Goal: Transaction & Acquisition: Download file/media

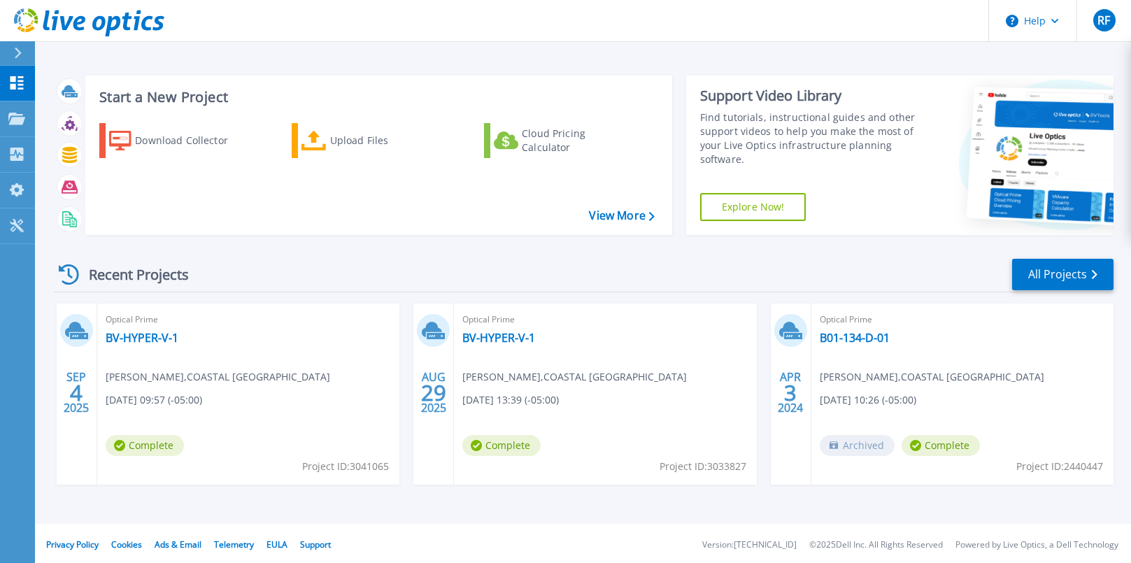
click at [181, 339] on div "Optical Prime BV-HYPER-V-1 [PERSON_NAME] , COASTAL BEND COLLEGE [DATE] 09:57 (-…" at bounding box center [248, 394] width 302 height 181
drag, startPoint x: 306, startPoint y: 451, endPoint x: 202, endPoint y: 360, distance: 138.8
click at [202, 360] on div "Optical Prime BV-HYPER-V-1 [PERSON_NAME] , COASTAL BEND COLLEGE [DATE] 09:57 (-…" at bounding box center [248, 394] width 302 height 181
click at [113, 278] on div "Recent Projects" at bounding box center [131, 274] width 154 height 34
click at [329, 299] on div "Recent Projects All Projects [DATE] Optical Prime BV-HYPER-V-1 [PERSON_NAME] , …" at bounding box center [584, 385] width 1060 height 278
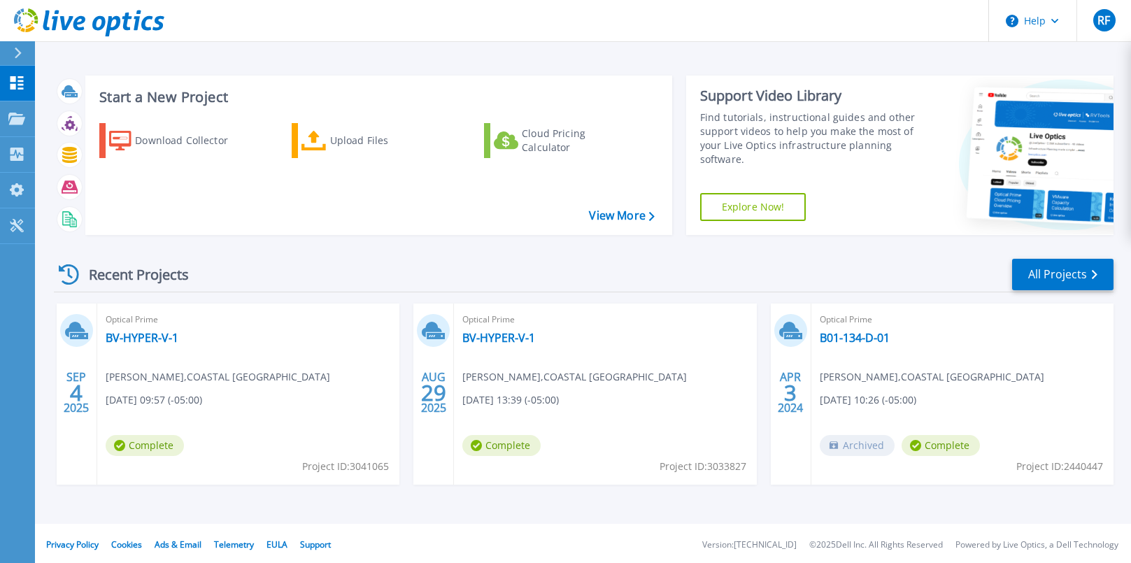
click at [348, 330] on div "Optical Prime BV-HYPER-V-1 [PERSON_NAME] , COASTAL BEND COLLEGE [DATE] 09:57 (-…" at bounding box center [248, 394] width 302 height 181
click at [432, 336] on icon at bounding box center [433, 331] width 23 height 22
click at [427, 387] on span "29" at bounding box center [433, 393] width 25 height 12
click at [6, 125] on link "Projects Projects" at bounding box center [17, 119] width 35 height 36
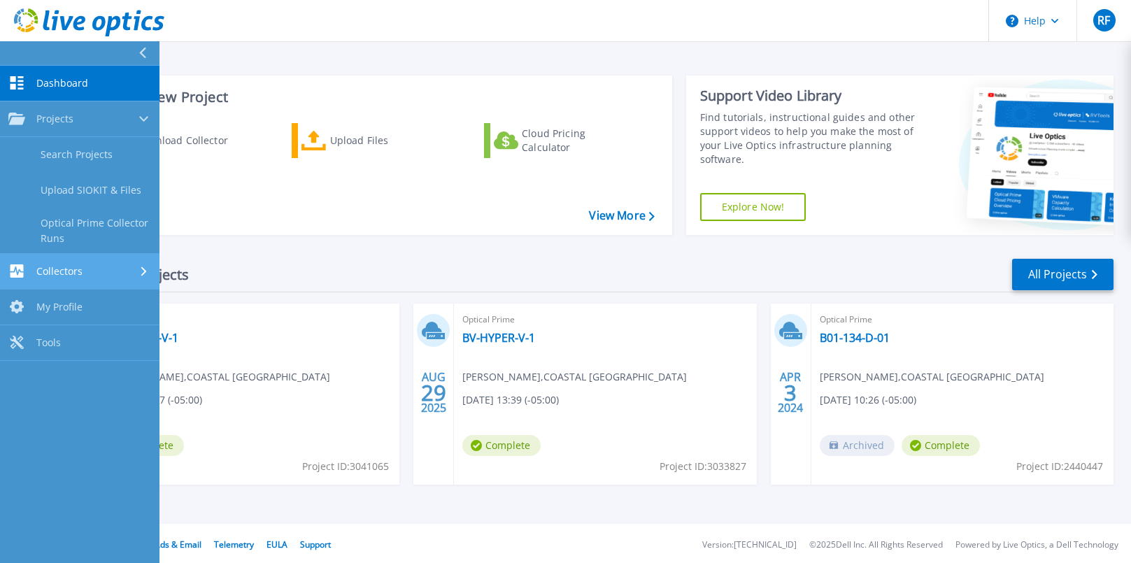
click at [56, 260] on link "Collectors Collectors" at bounding box center [80, 272] width 160 height 36
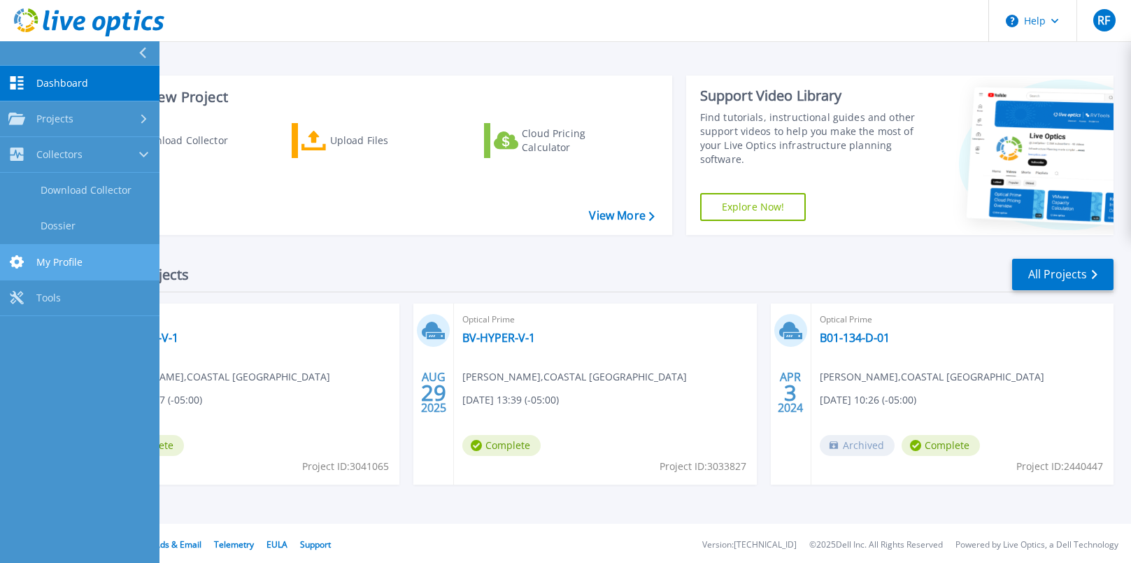
click at [76, 258] on span "My Profile" at bounding box center [59, 262] width 46 height 13
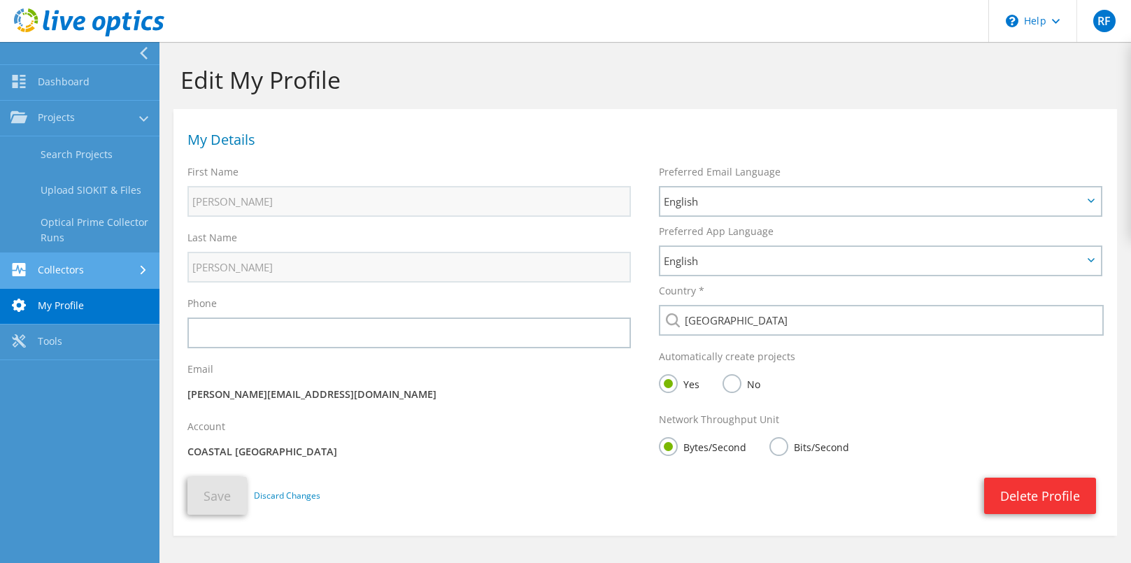
click at [73, 268] on link "Collectors" at bounding box center [80, 271] width 160 height 36
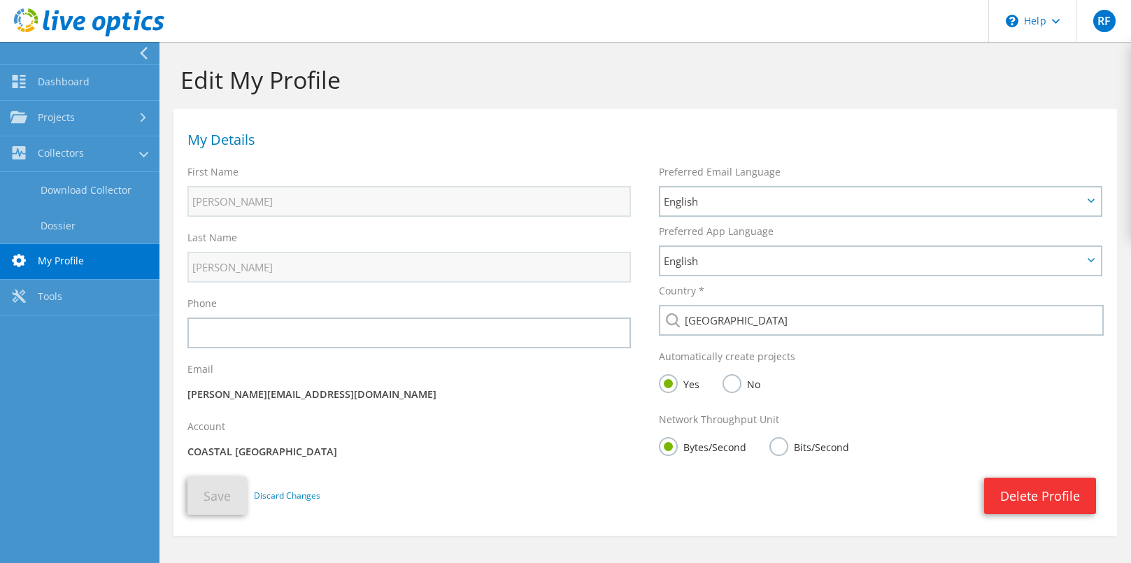
scroll to position [57, 0]
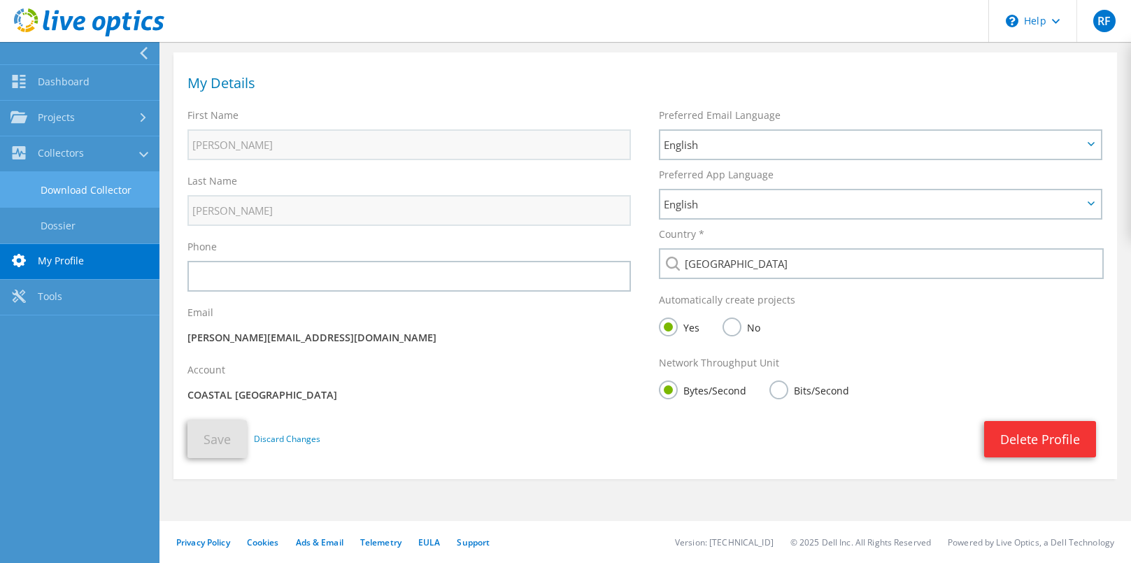
click at [73, 174] on link "Download Collector" at bounding box center [80, 190] width 160 height 36
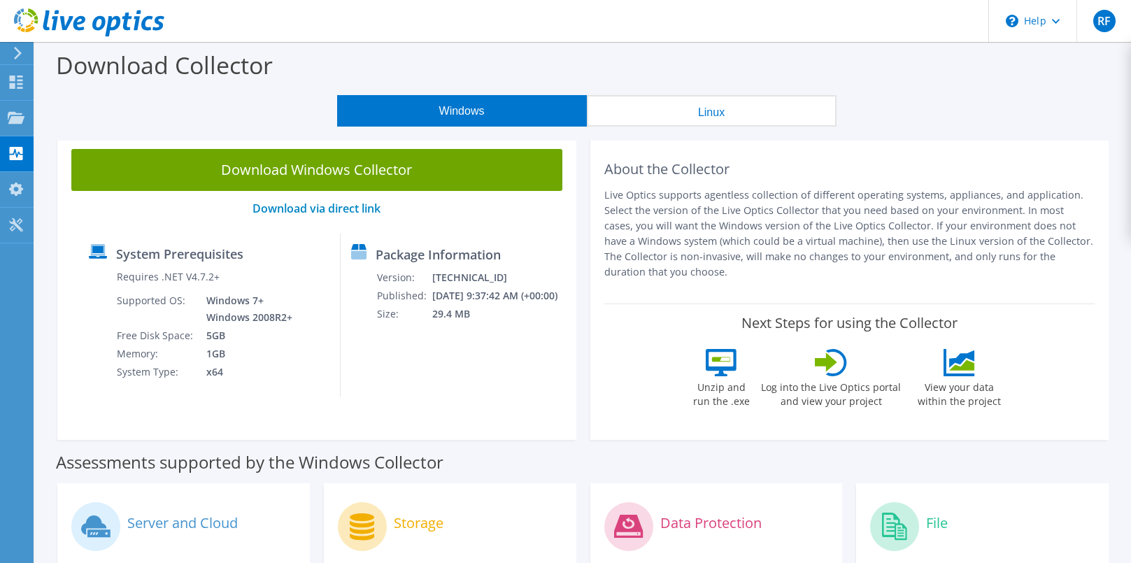
click at [71, 186] on link "Download Windows Collector" at bounding box center [316, 170] width 491 height 42
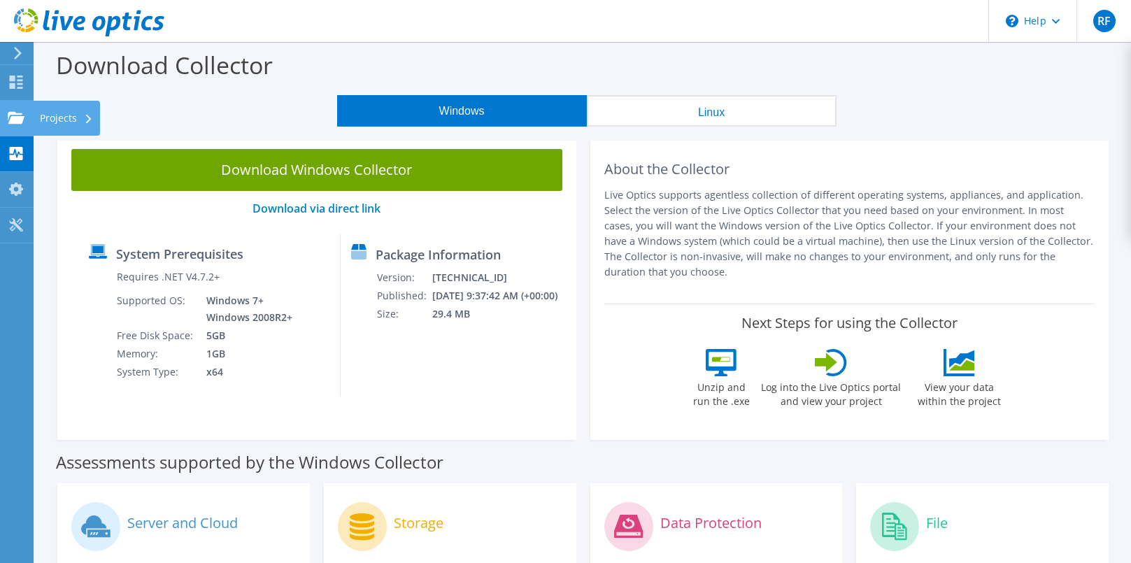
click at [17, 122] on use at bounding box center [16, 117] width 17 height 12
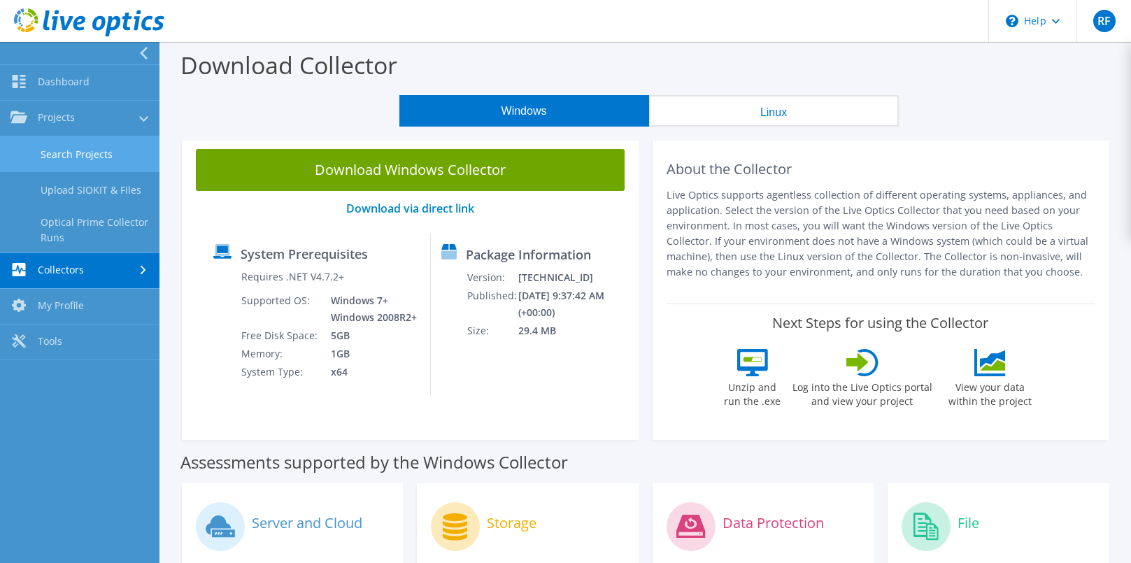
click at [79, 165] on link "Search Projects" at bounding box center [80, 154] width 160 height 36
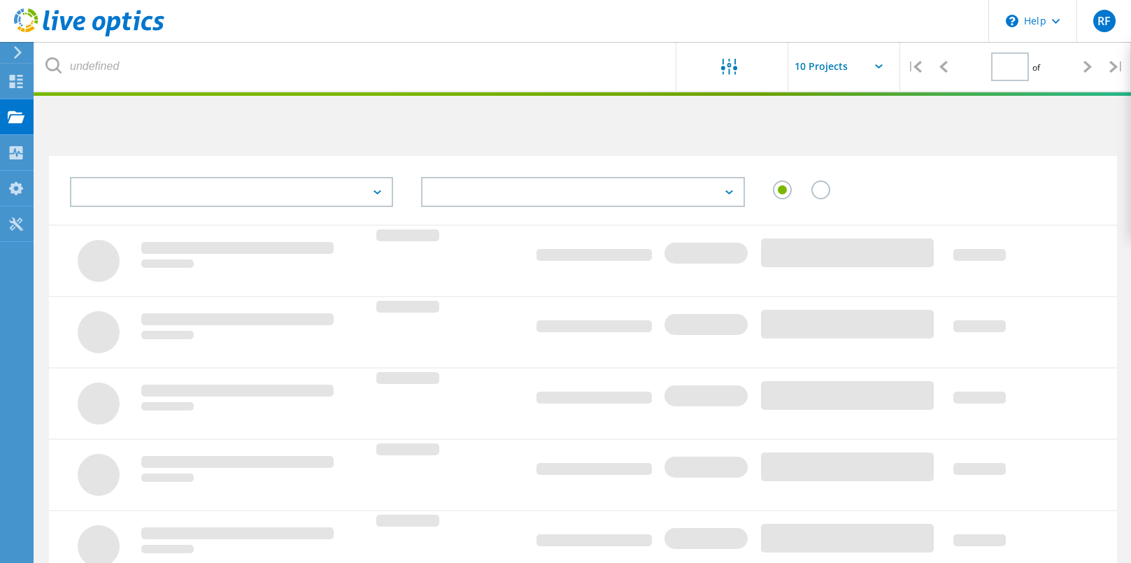
type input "1"
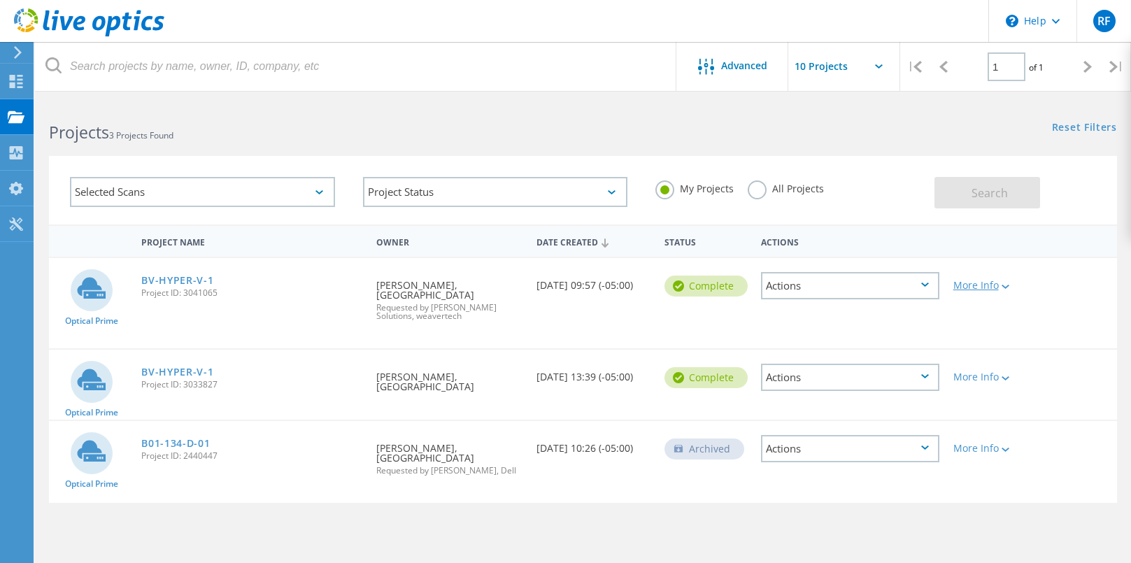
click at [966, 290] on div "More Info" at bounding box center [989, 286] width 71 height 10
